Goal: Navigation & Orientation: Find specific page/section

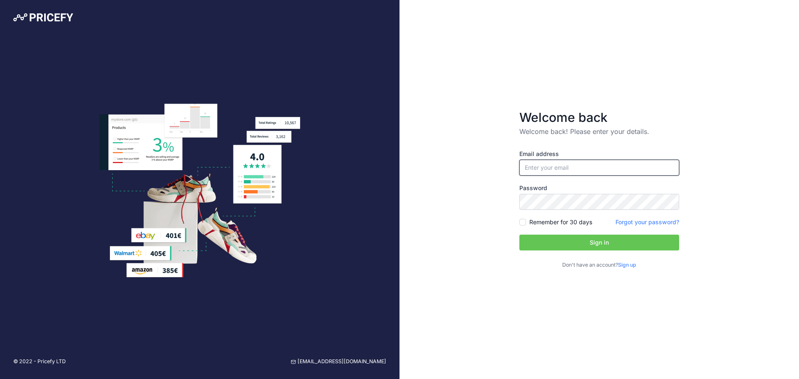
click at [588, 175] on input "email" at bounding box center [599, 168] width 160 height 16
type input "[EMAIL_ADDRESS][DOMAIN_NAME]"
click at [603, 241] on button "Sign in" at bounding box center [599, 243] width 160 height 16
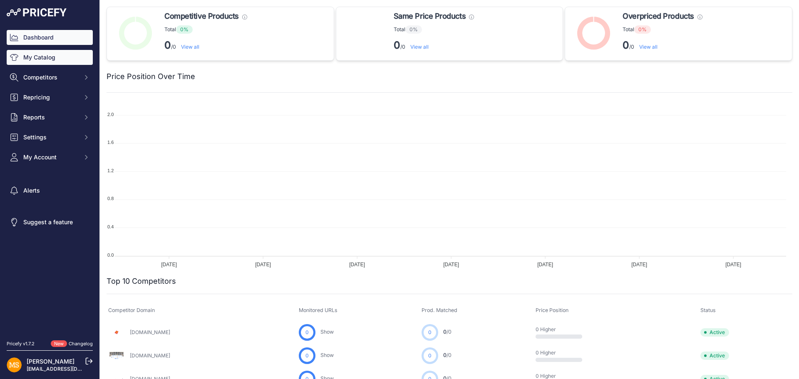
click at [49, 60] on link "My Catalog" at bounding box center [50, 57] width 86 height 15
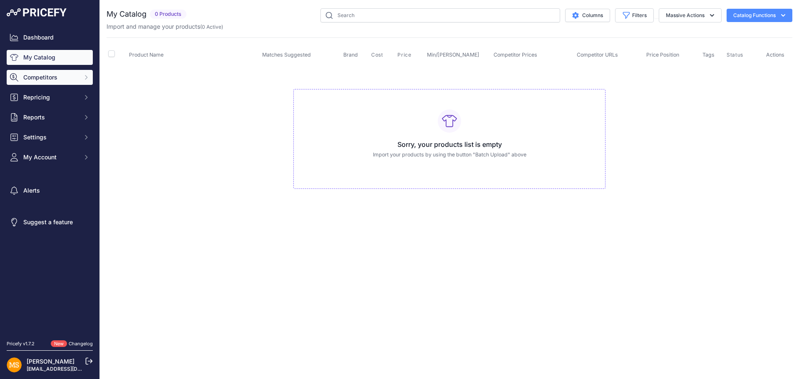
click at [53, 82] on button "Competitors" at bounding box center [50, 77] width 86 height 15
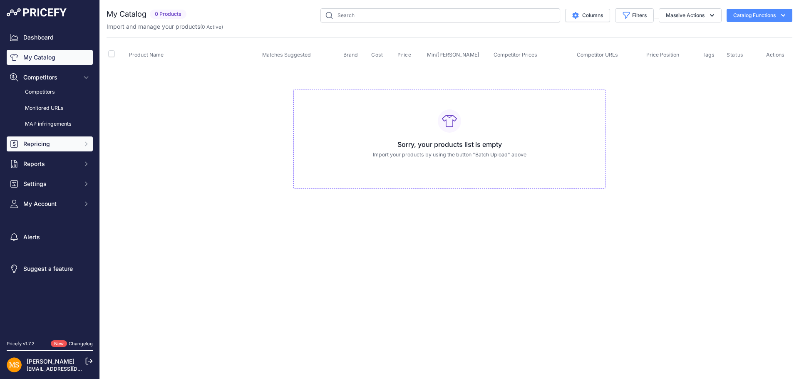
click at [54, 141] on span "Repricing" at bounding box center [50, 144] width 55 height 8
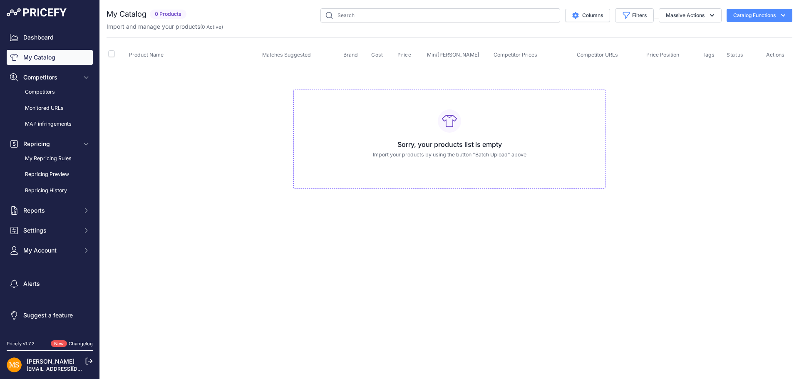
click at [63, 200] on div "Dashboard My Catalog Competitors Competitors Monitored URLs MAP infringements R…" at bounding box center [50, 144] width 86 height 228
click at [63, 210] on span "Reports" at bounding box center [50, 210] width 55 height 8
click at [61, 264] on span "Settings" at bounding box center [50, 261] width 55 height 8
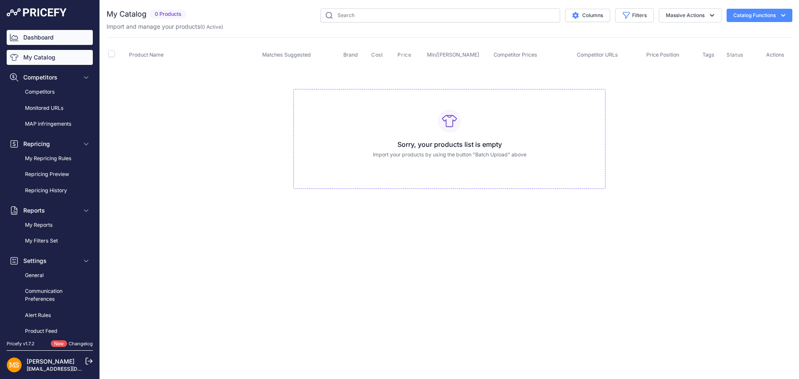
click at [48, 38] on link "Dashboard" at bounding box center [50, 37] width 86 height 15
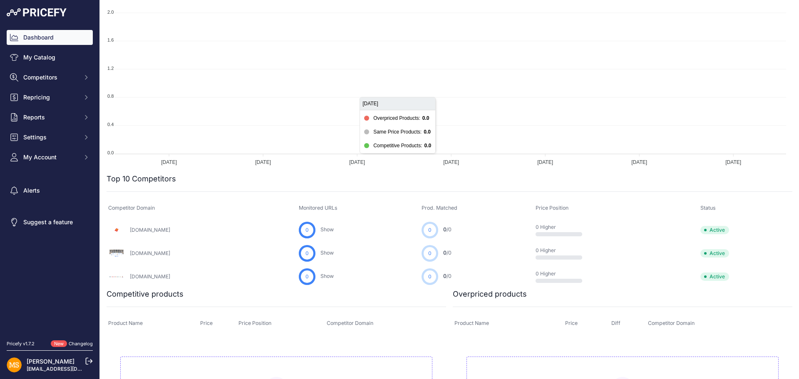
scroll to position [125, 0]
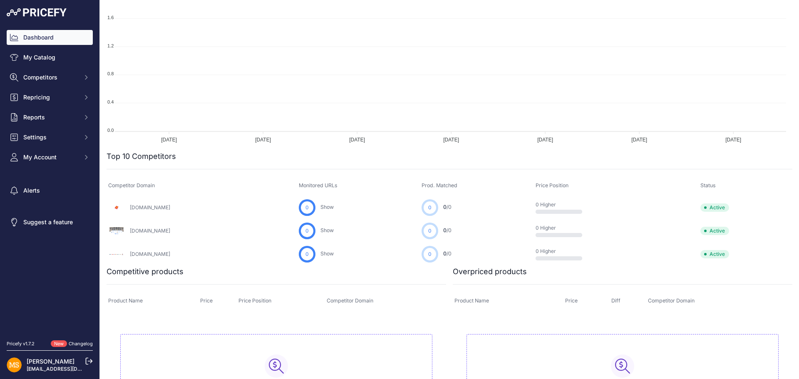
click at [140, 231] on link "[DOMAIN_NAME]" at bounding box center [150, 231] width 40 height 6
click at [150, 256] on link "[DOMAIN_NAME]" at bounding box center [150, 254] width 40 height 6
